Goal: Task Accomplishment & Management: Complete application form

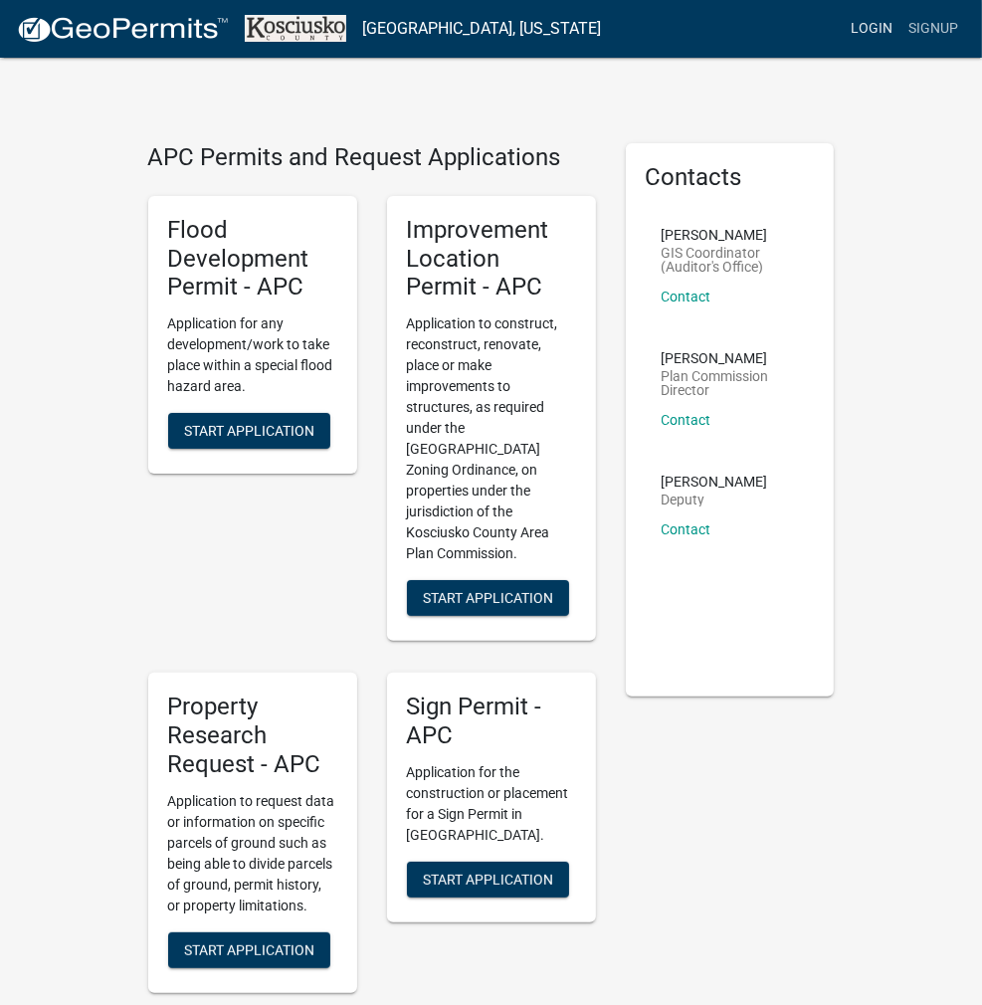
click at [875, 32] on link "Login" at bounding box center [872, 29] width 58 height 38
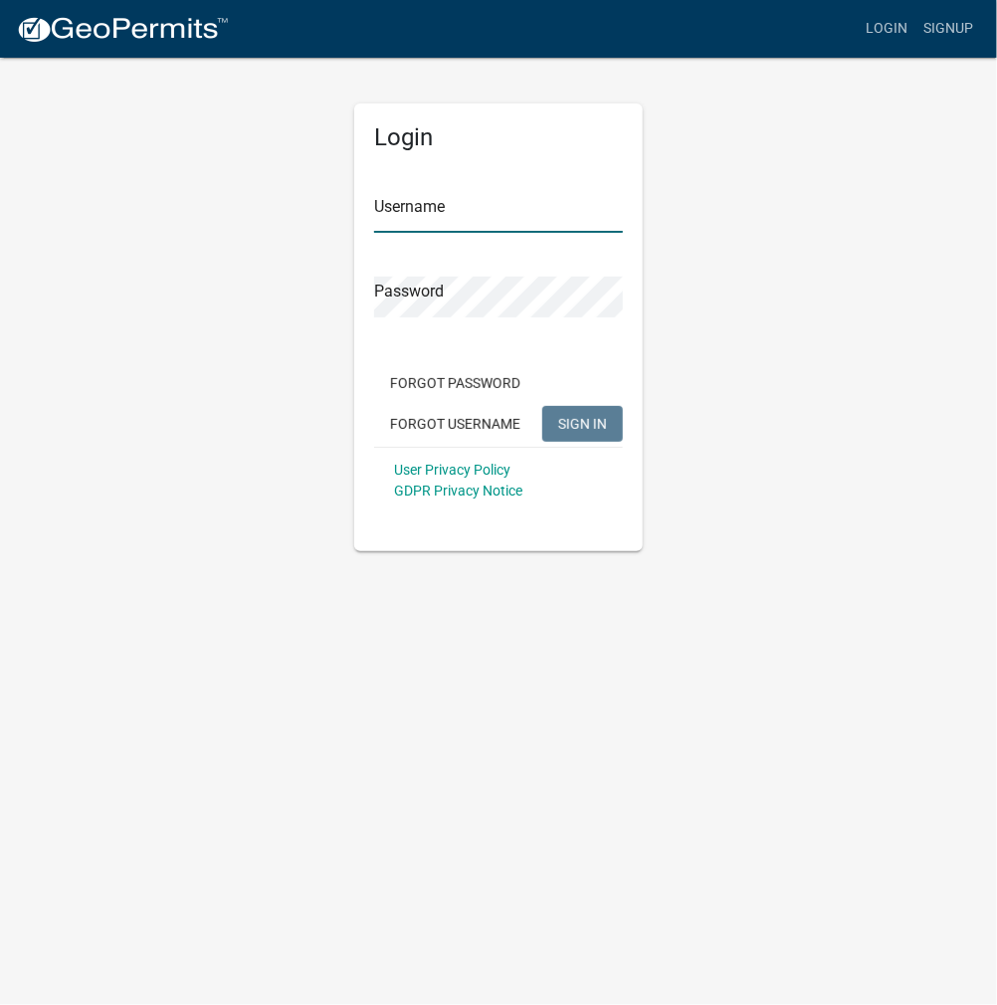
click at [443, 213] on input "Username" at bounding box center [498, 212] width 249 height 41
type input "kosplanning"
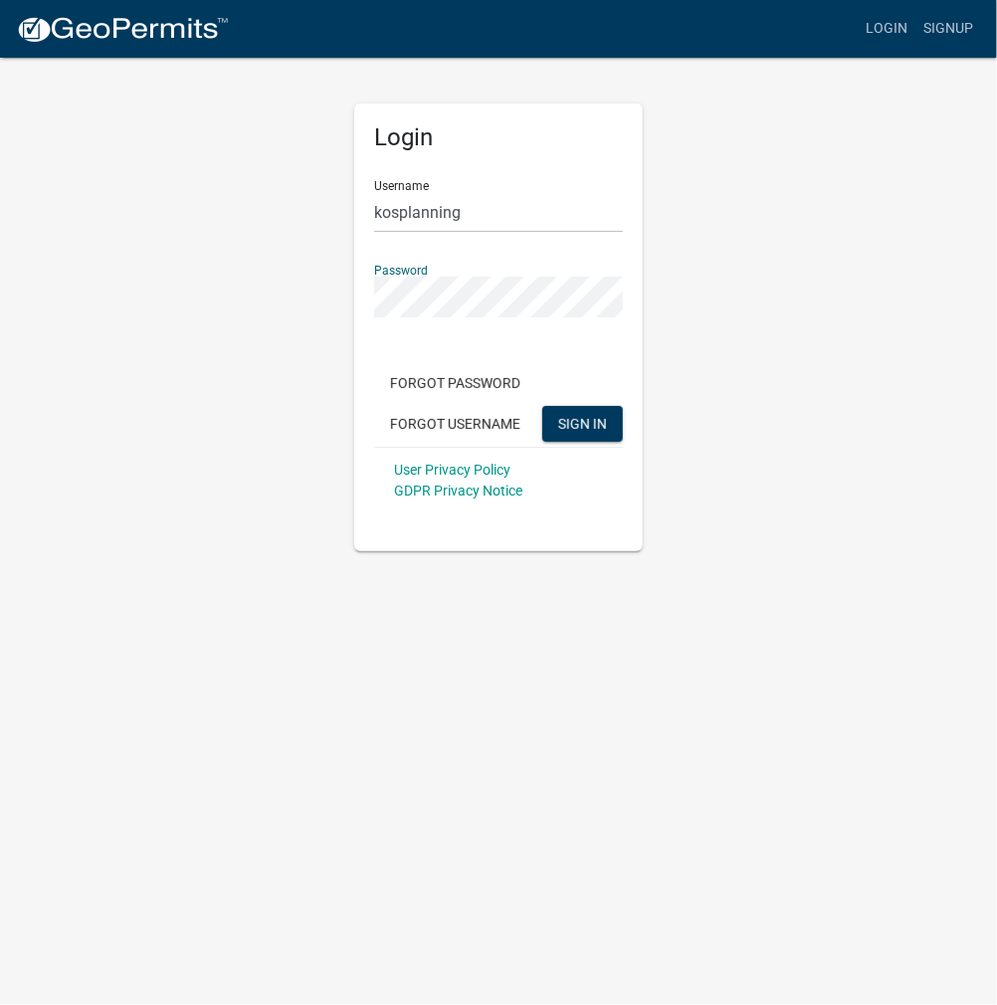
click at [542, 406] on button "SIGN IN" at bounding box center [582, 424] width 81 height 36
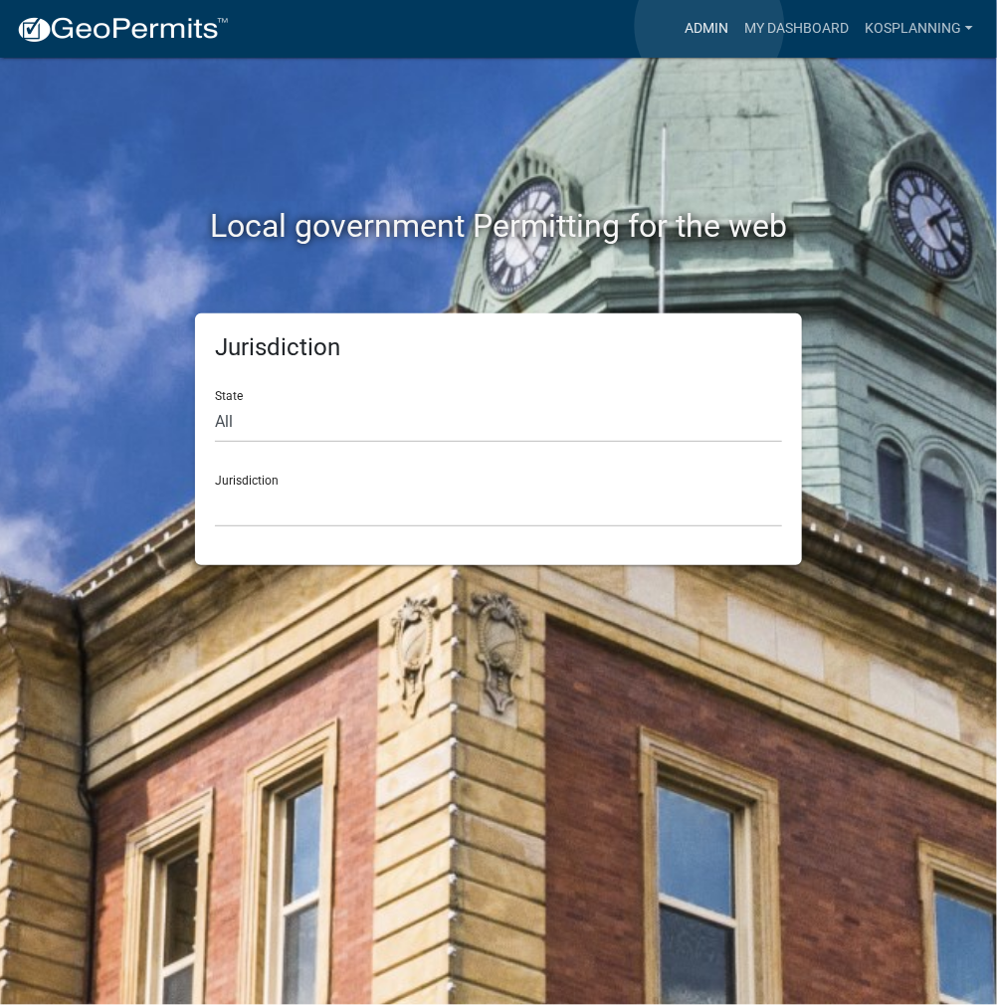
click at [709, 26] on link "Admin" at bounding box center [707, 29] width 60 height 38
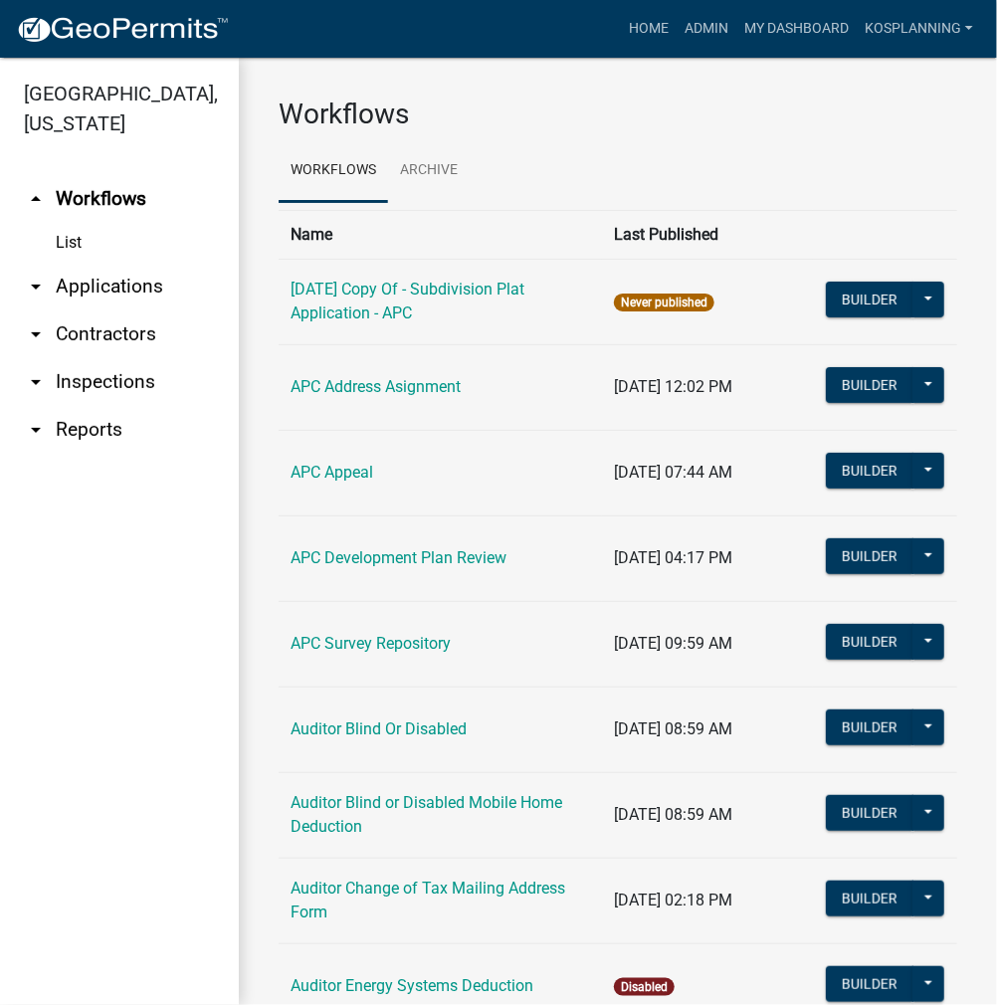
click at [135, 274] on link "arrow_drop_down Applications" at bounding box center [119, 287] width 239 height 48
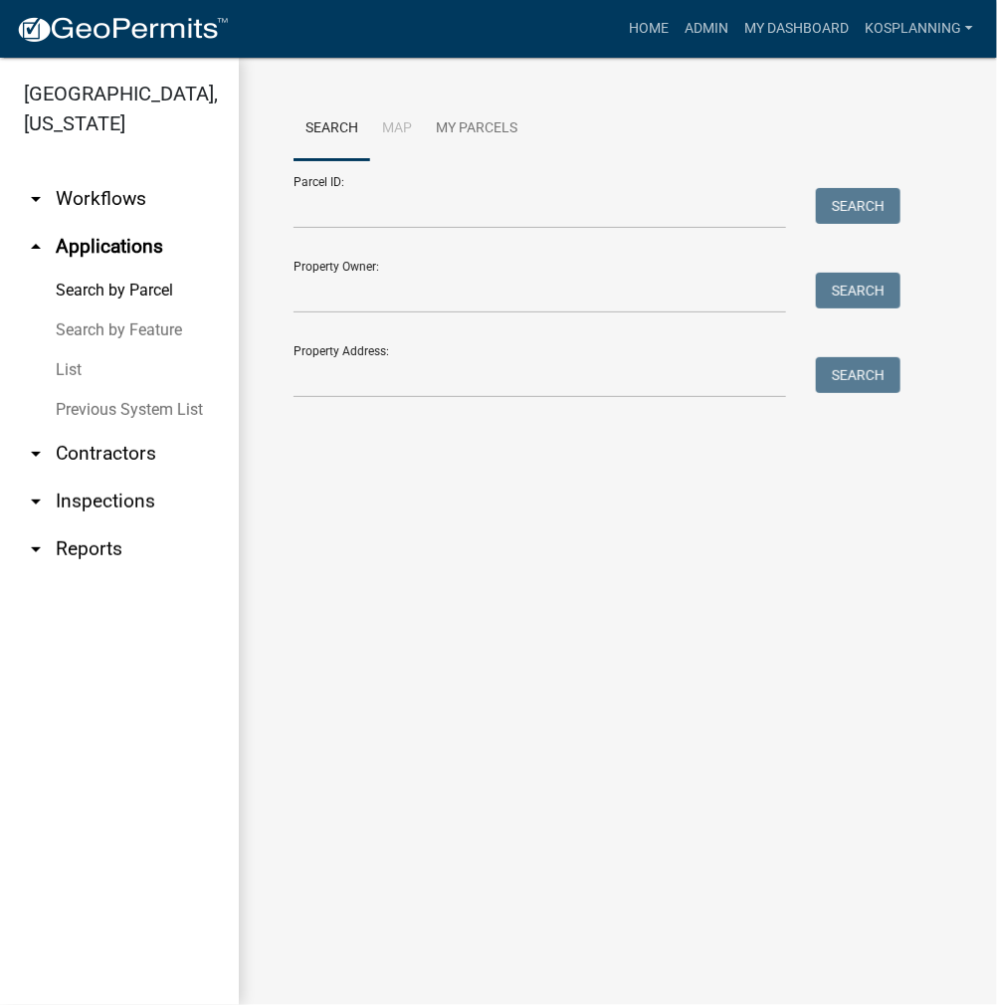
click at [111, 454] on link "arrow_drop_down Contractors" at bounding box center [119, 454] width 239 height 48
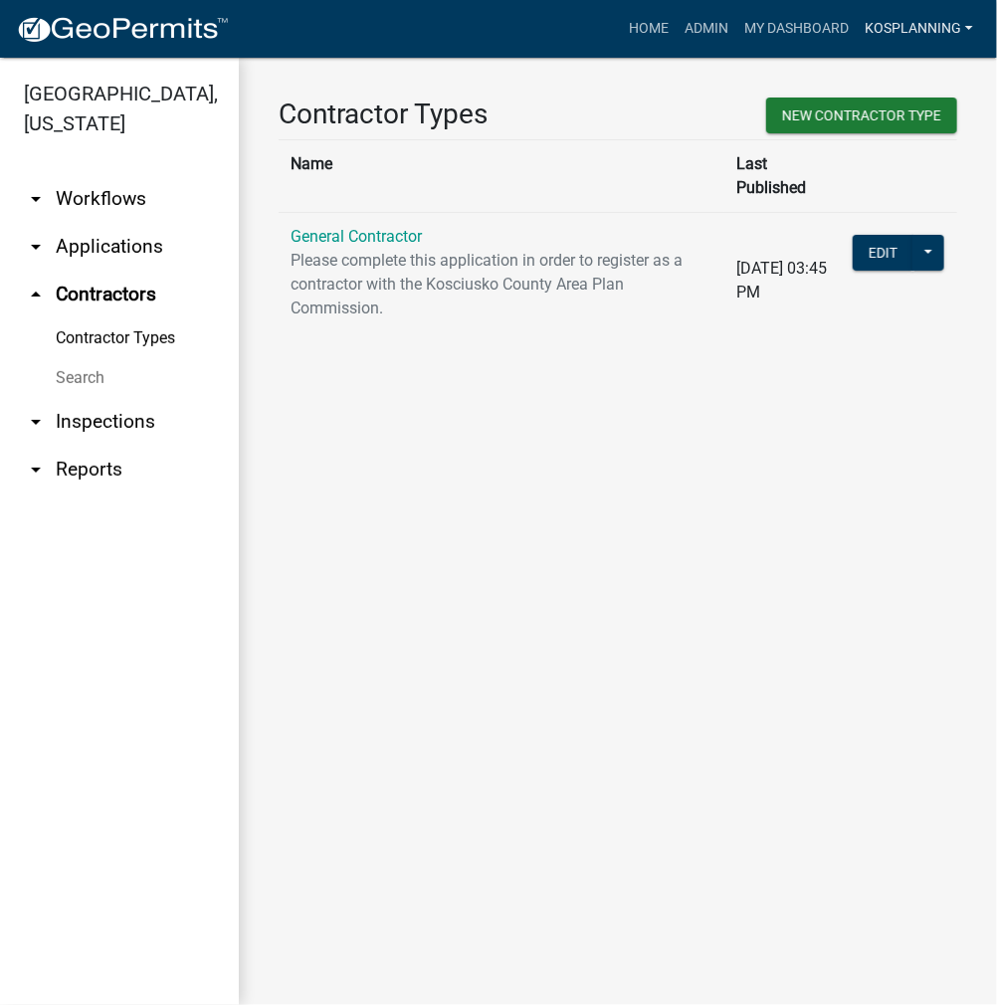
click at [900, 26] on link "kosplanning" at bounding box center [919, 29] width 124 height 38
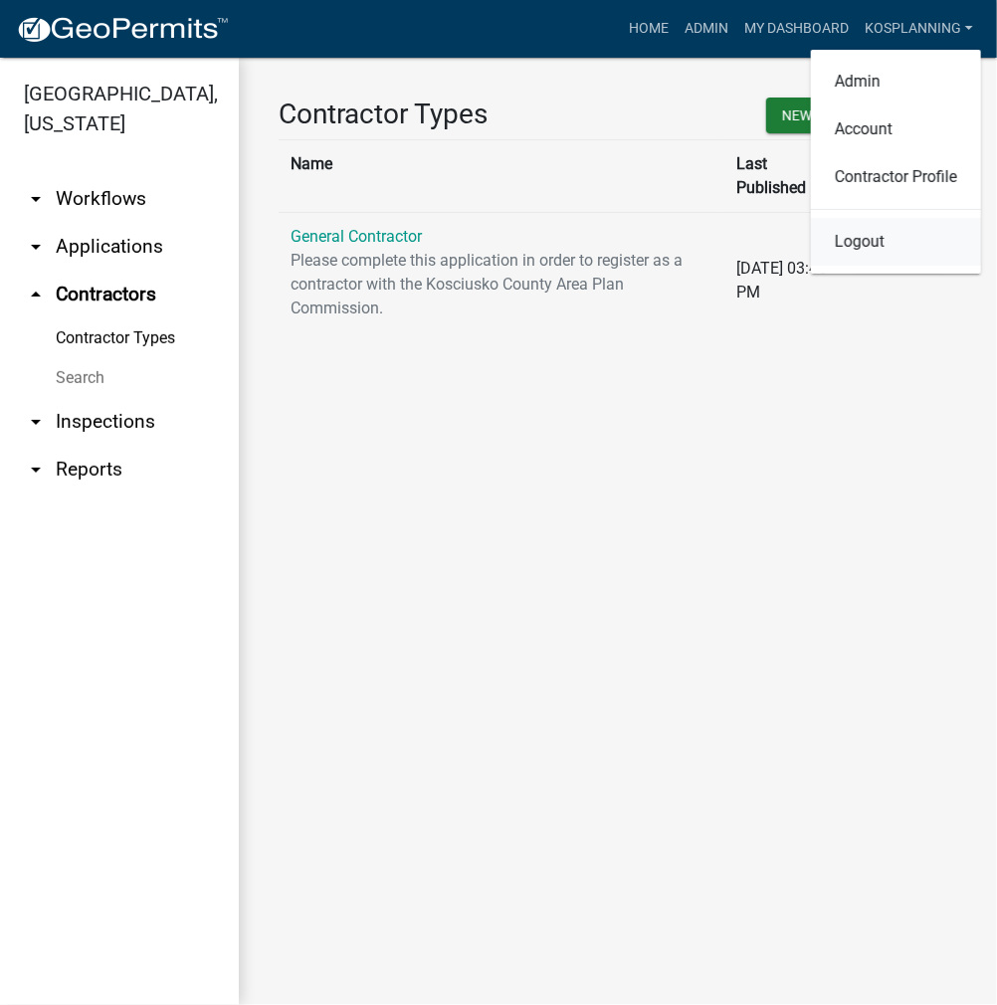
click at [855, 238] on link "Logout" at bounding box center [896, 242] width 170 height 48
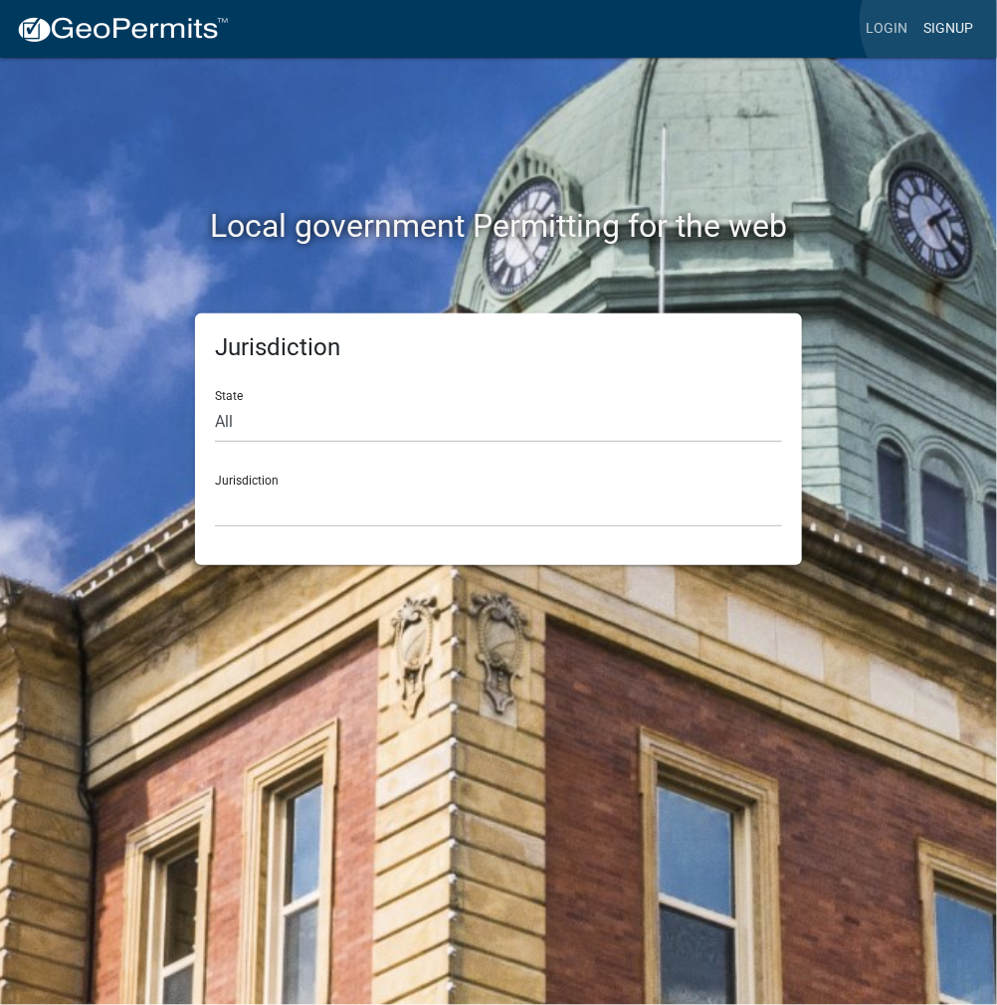
click at [941, 22] on link "Signup" at bounding box center [948, 29] width 66 height 38
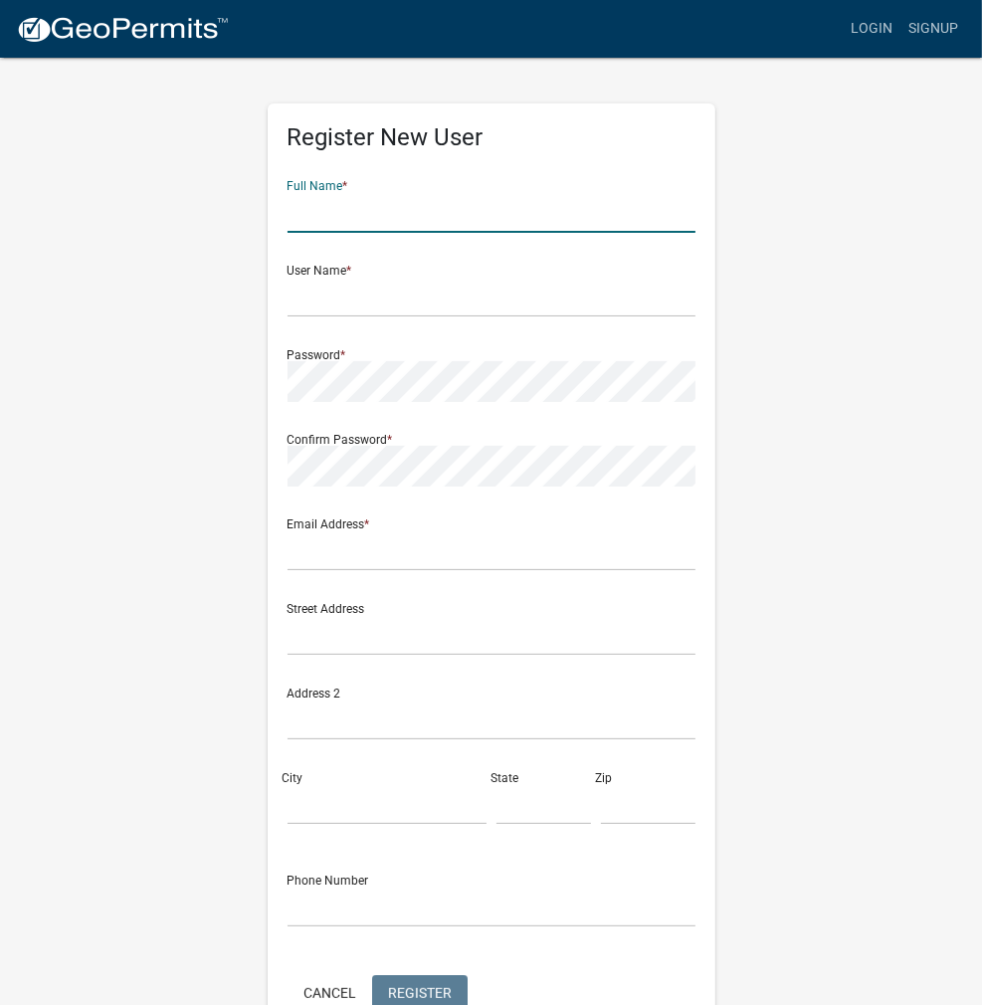
click at [374, 208] on input "text" at bounding box center [492, 212] width 408 height 41
type input "[PERSON_NAME]"
click at [296, 292] on input "text" at bounding box center [492, 297] width 408 height 41
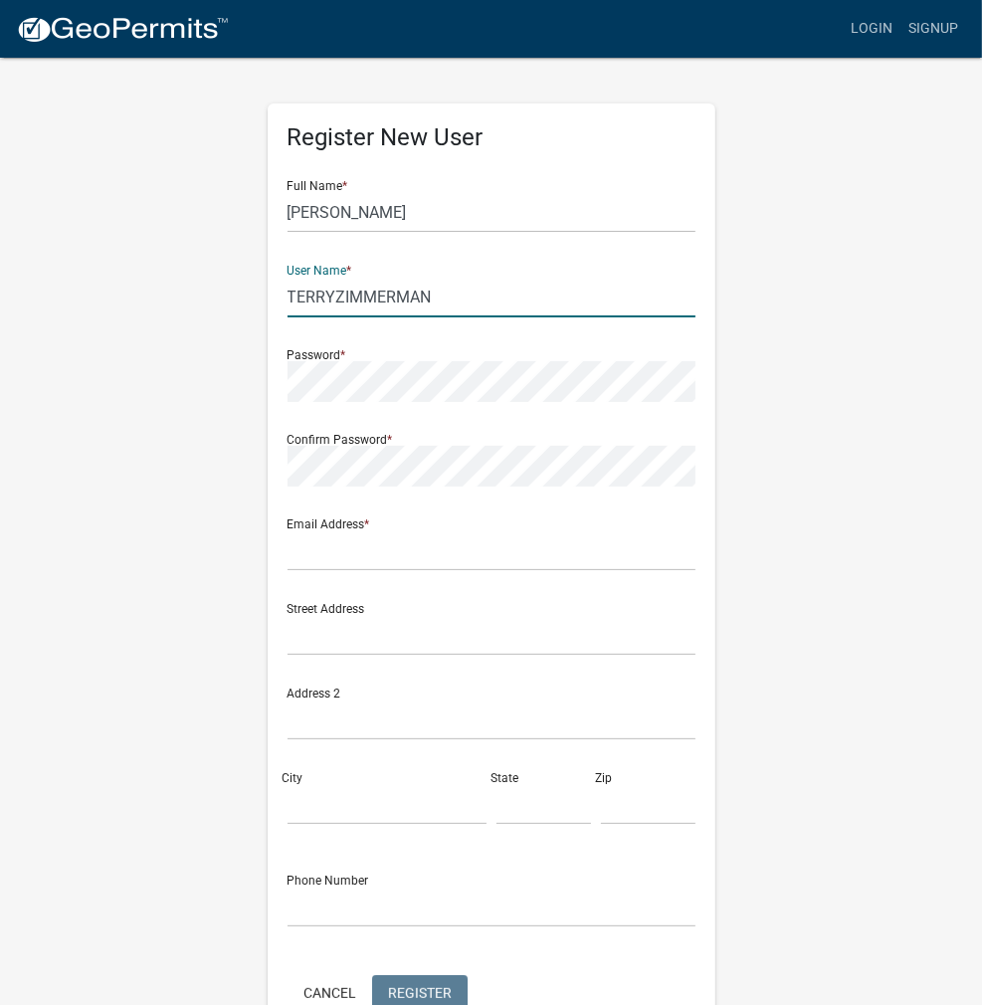
drag, startPoint x: 458, startPoint y: 292, endPoint x: 319, endPoint y: 313, distance: 140.0
click at [210, 301] on div "Register New User Full Name * [PERSON_NAME] User Name * TERRYZIMMERMAN Password…" at bounding box center [491, 588] width 716 height 1065
type input "TERRYZIMMERMAN"
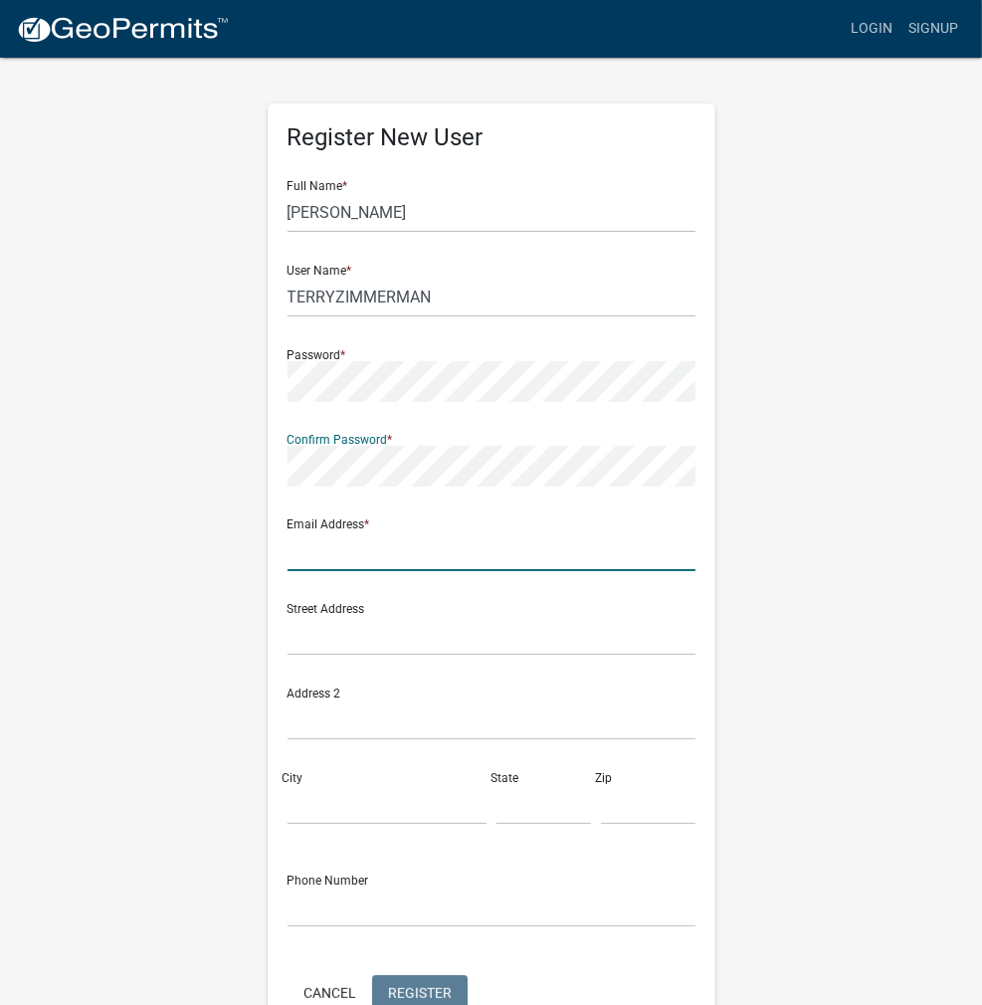
click at [344, 548] on input "text" at bounding box center [492, 550] width 408 height 41
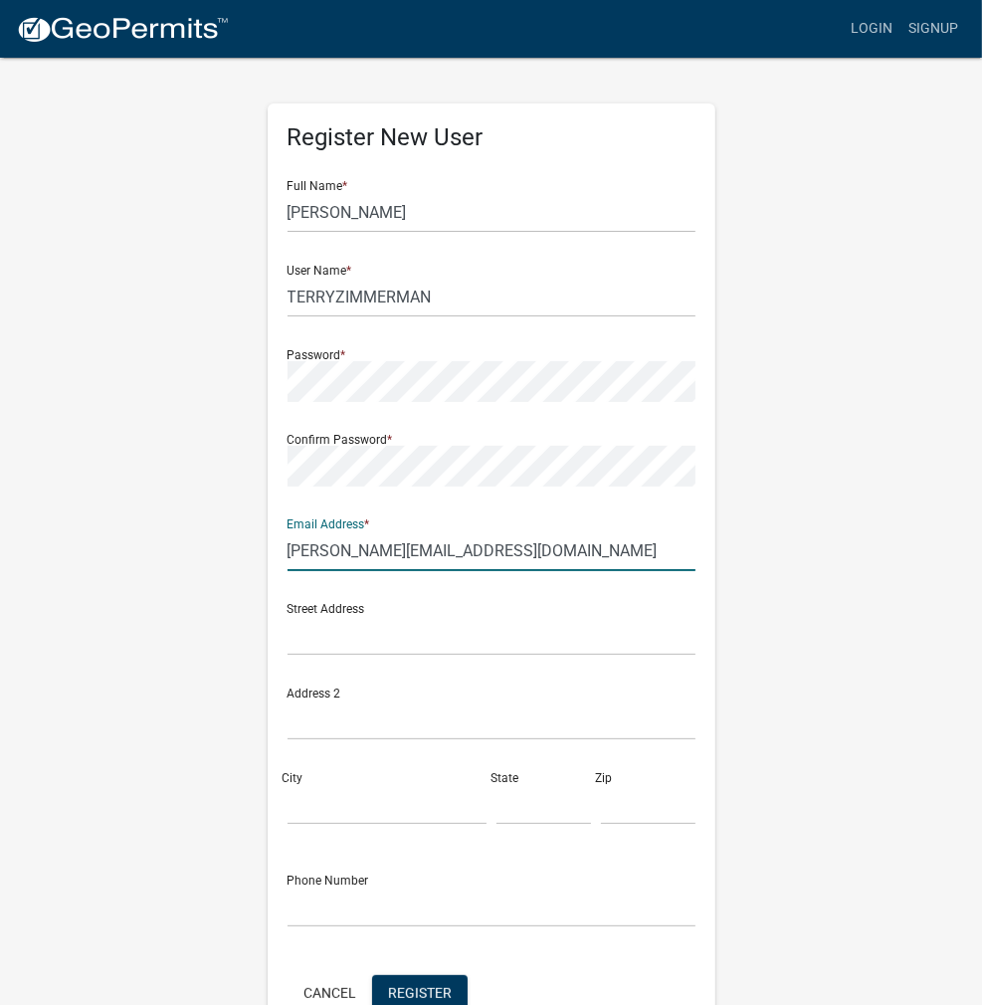
type input "[PERSON_NAME][EMAIL_ADDRESS][DOMAIN_NAME]"
click at [536, 616] on input "text" at bounding box center [492, 635] width 408 height 41
click at [420, 1002] on button "Register" at bounding box center [420, 993] width 96 height 36
click at [334, 213] on input "[PERSON_NAME]" at bounding box center [492, 212] width 408 height 41
type input "[PERSON_NAME]"
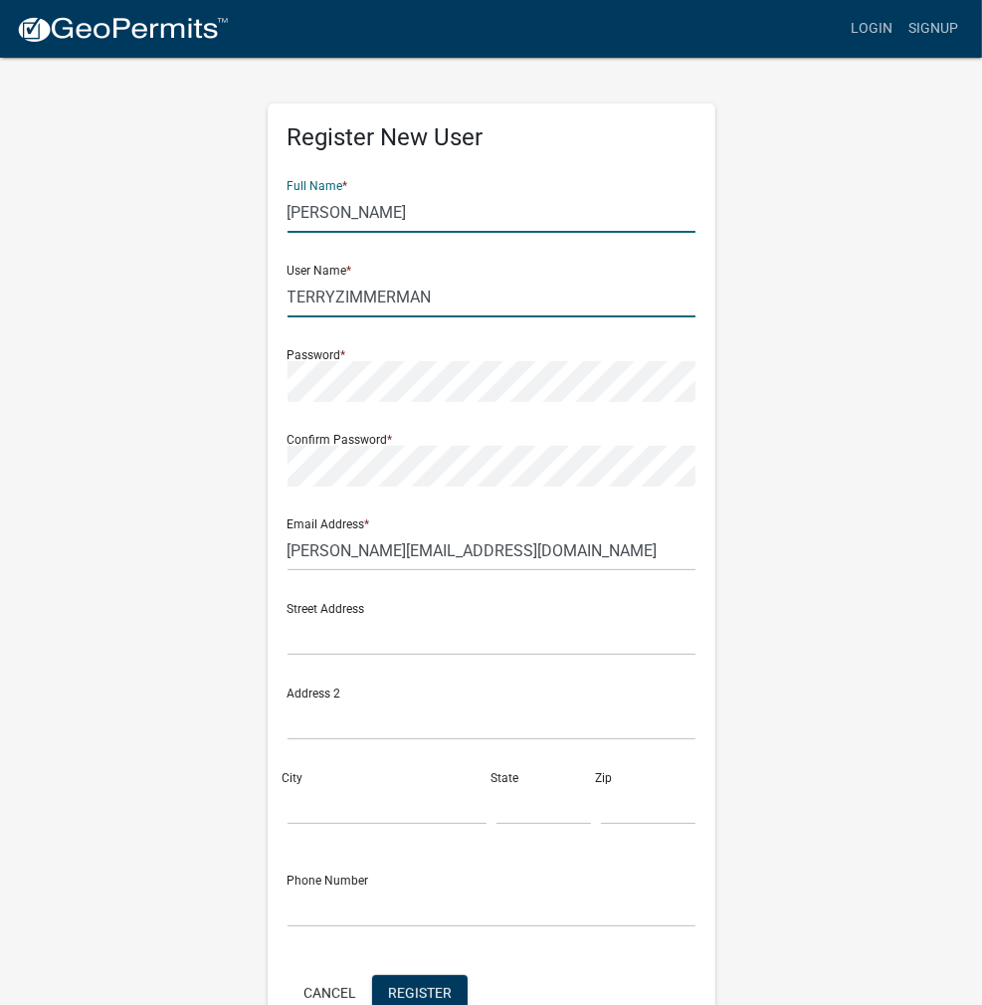
click at [336, 296] on input "TERRYZIMMERMAN" at bounding box center [492, 297] width 408 height 41
drag, startPoint x: 468, startPoint y: 298, endPoint x: 291, endPoint y: 300, distance: 177.1
click at [218, 293] on div "Register New User Full Name * [PERSON_NAME] User Name * TERRYLZIMMERMAN Passwor…" at bounding box center [491, 588] width 716 height 1065
type input "TERRYLZIMMERMAN"
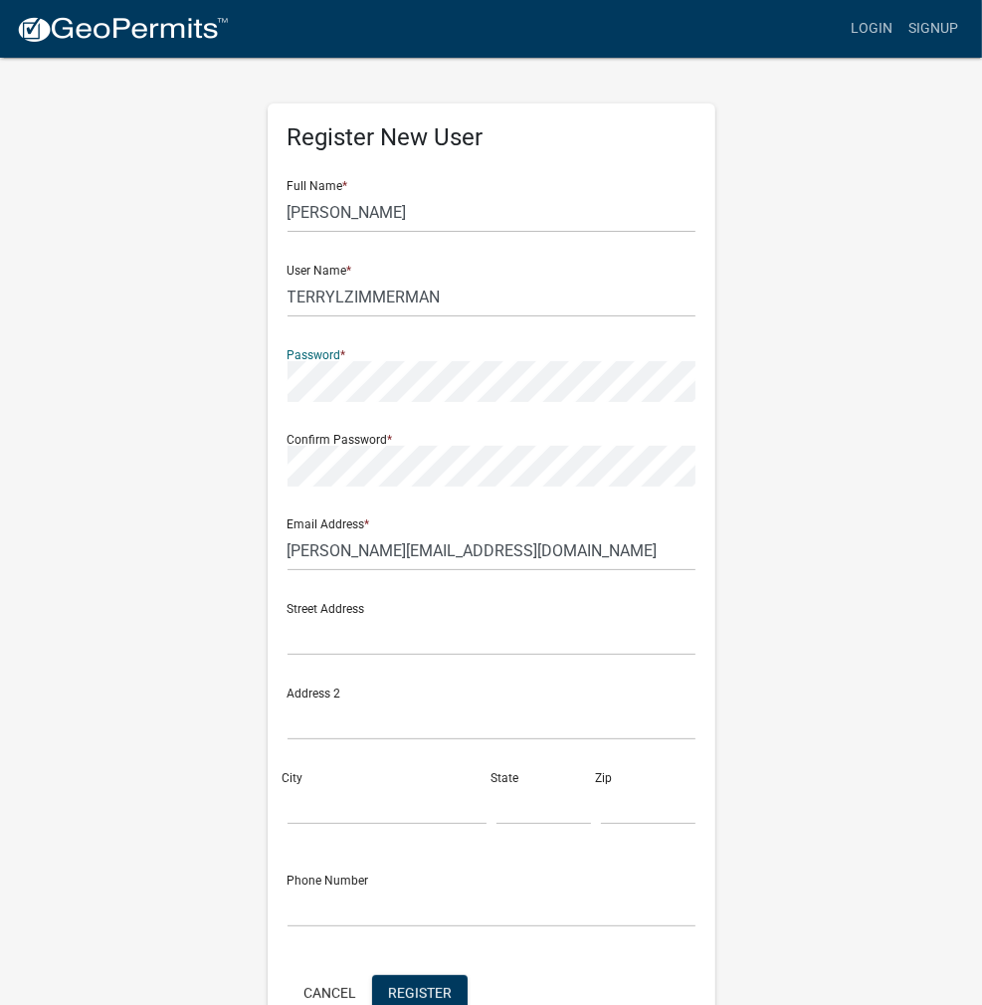
click at [223, 374] on div "Register New User Full Name * [PERSON_NAME] User Name * TERRYLZIMMERMAN Passwor…" at bounding box center [491, 588] width 716 height 1065
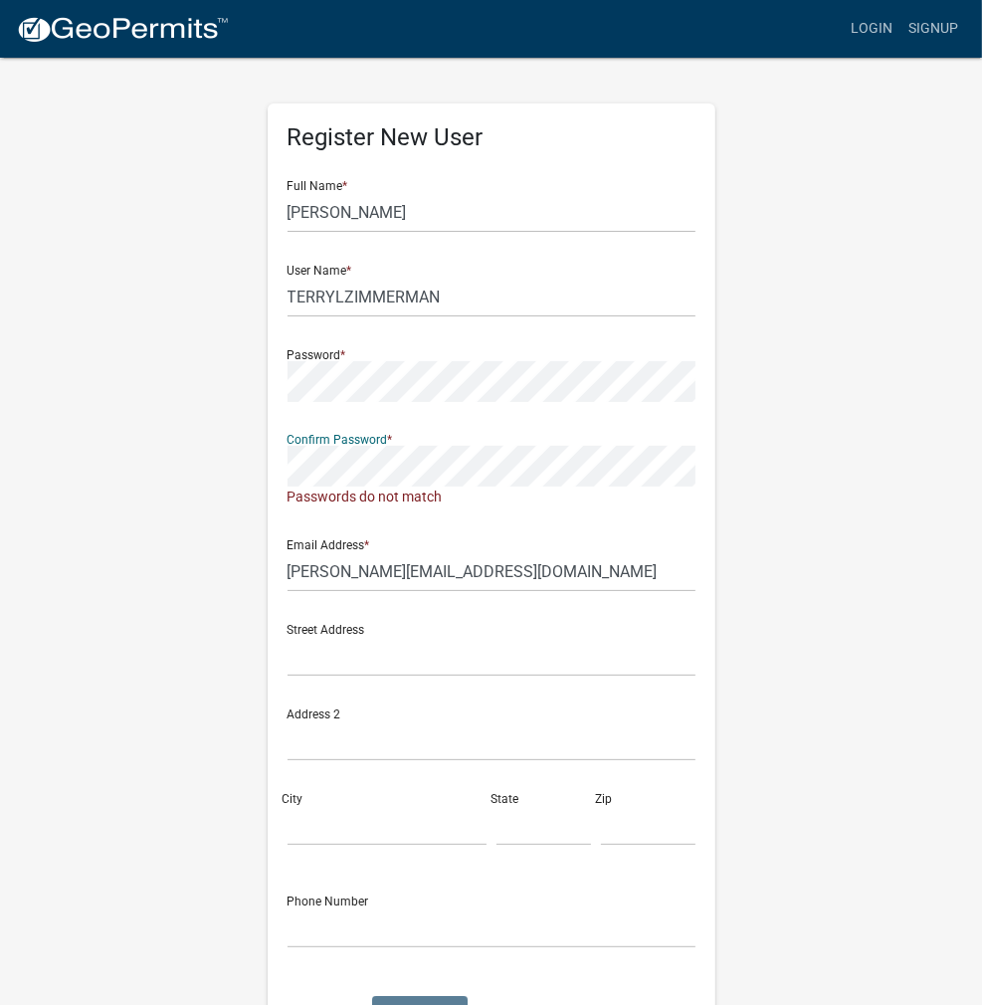
click at [234, 472] on div "Register New User Full Name * [PERSON_NAME] User Name * TERRYLZIMMERMAN Passwor…" at bounding box center [491, 599] width 716 height 1086
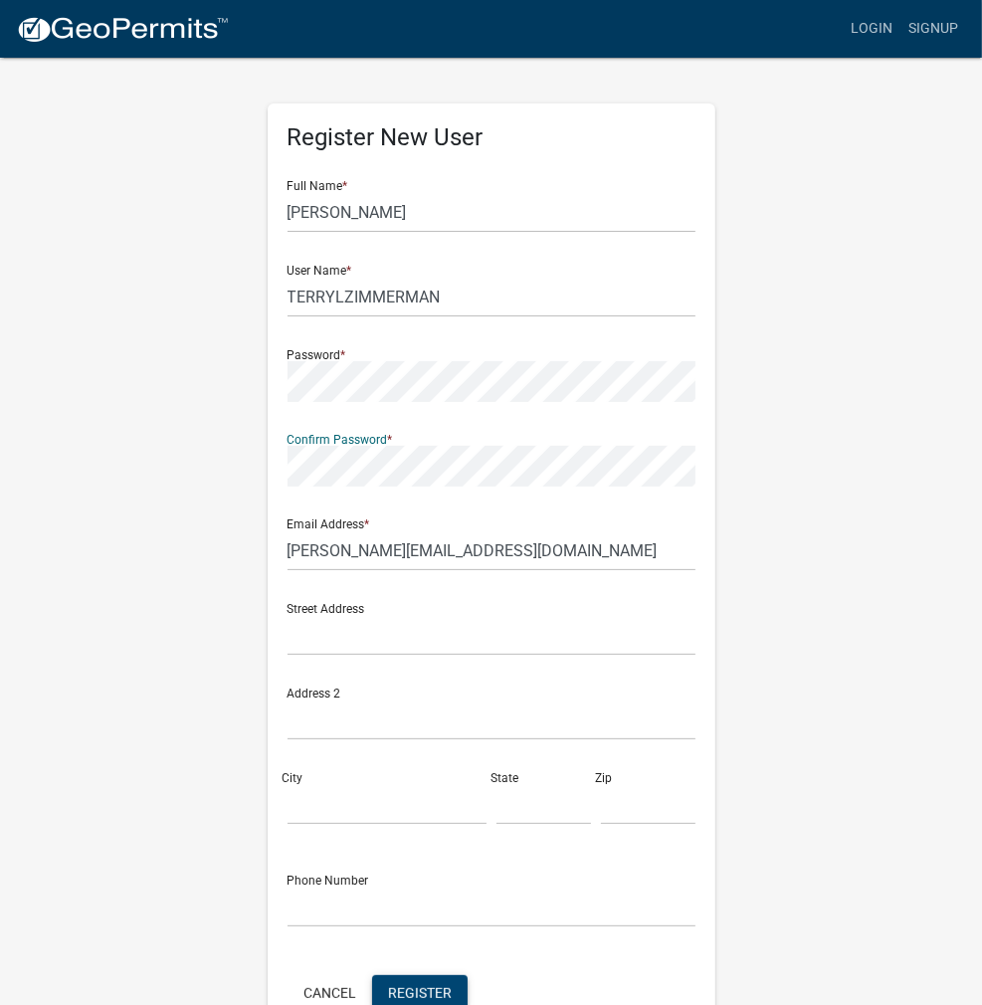
click at [450, 984] on button "Register" at bounding box center [420, 993] width 96 height 36
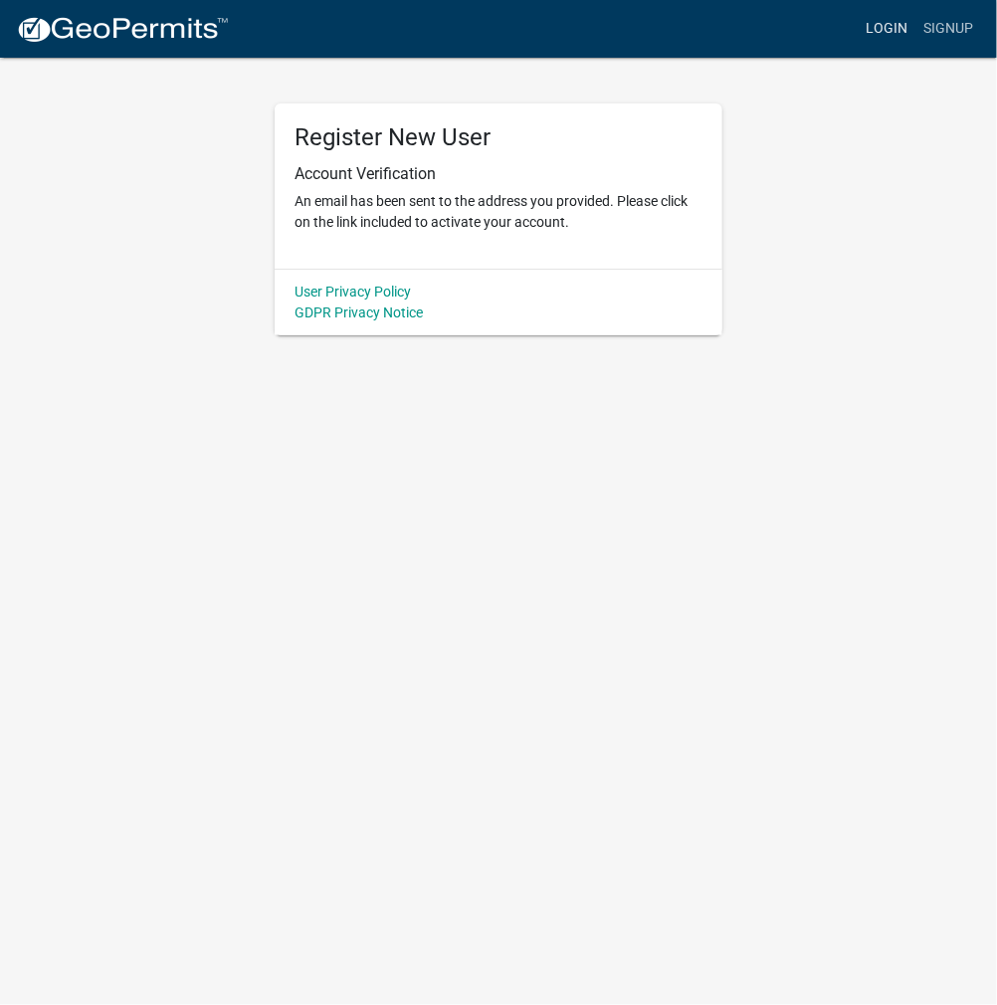
click at [886, 31] on link "Login" at bounding box center [887, 29] width 58 height 38
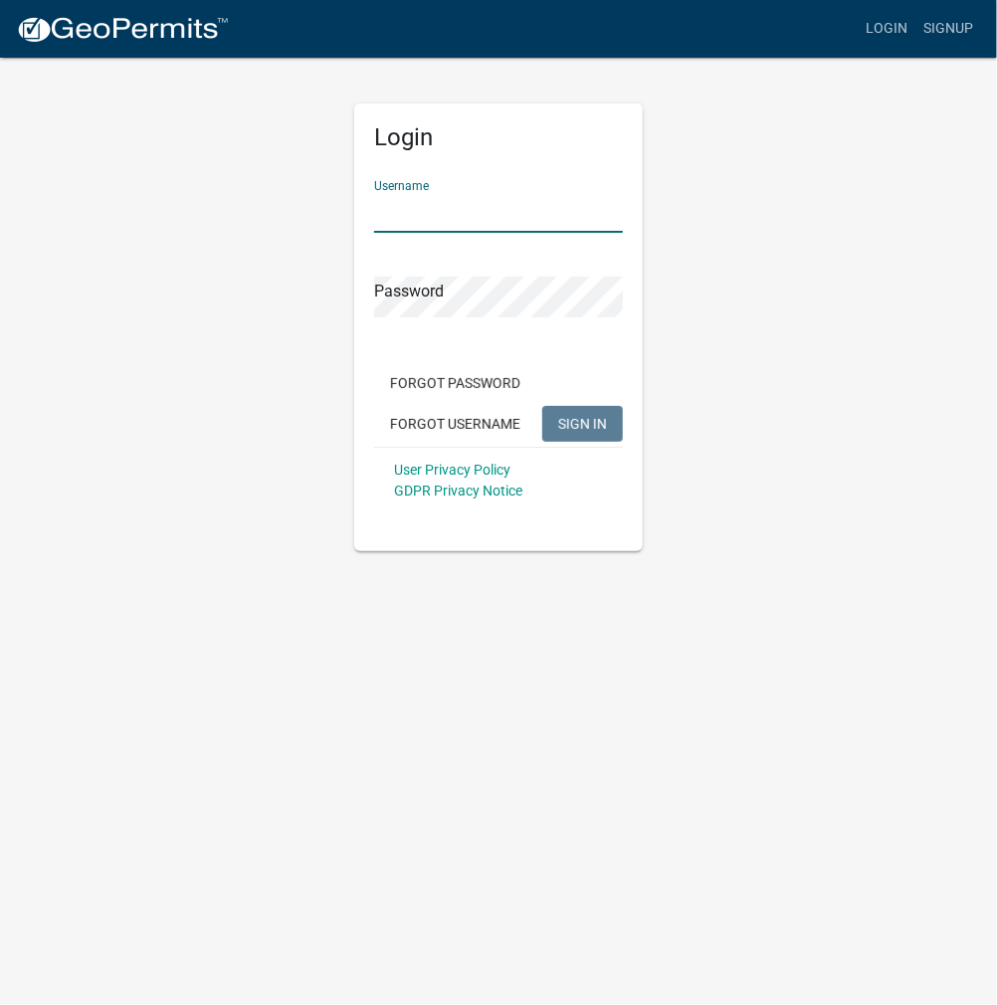
click at [397, 209] on input "Username" at bounding box center [498, 212] width 249 height 41
paste input "TERRYLZIMMERMAN"
type input "TERRYLZIMMERMAN"
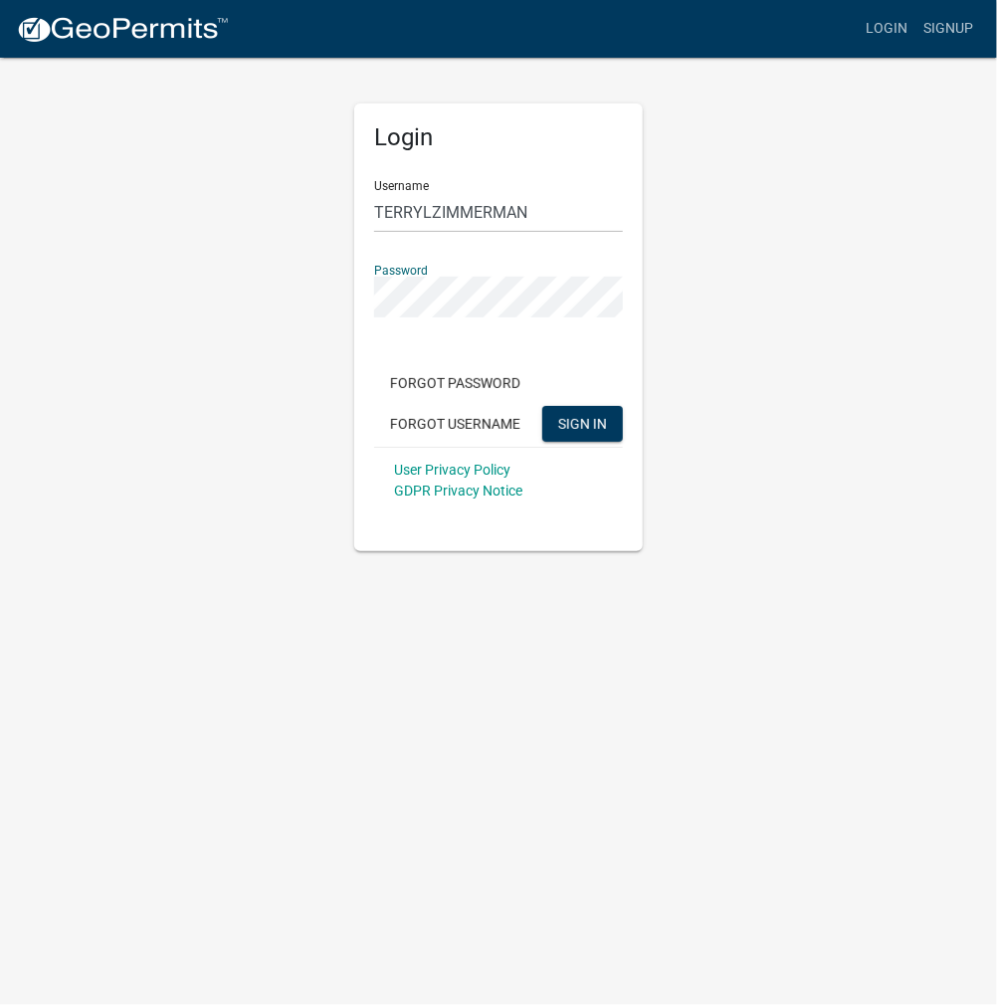
click at [542, 406] on button "SIGN IN" at bounding box center [582, 424] width 81 height 36
